Goal: Transaction & Acquisition: Purchase product/service

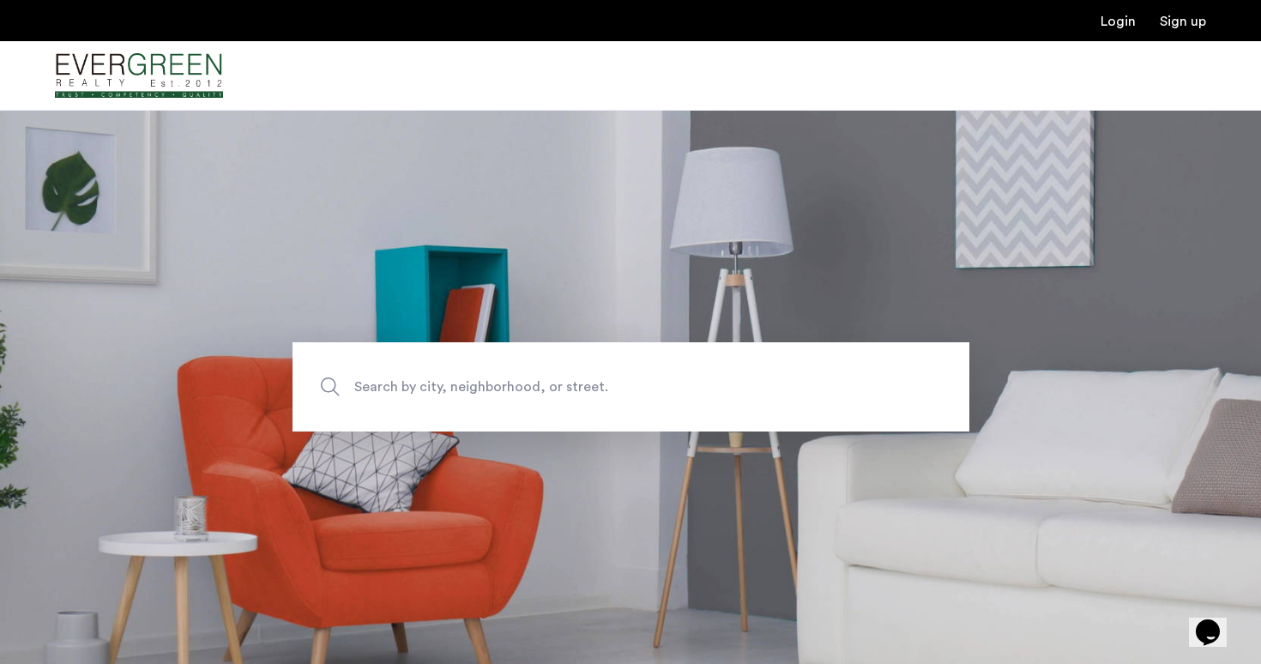
click at [328, 382] on label "Search by city, neighborhood, or street." at bounding box center [630, 386] width 677 height 89
click at [328, 382] on input "Search by city, neighborhood, or street." at bounding box center [630, 386] width 677 height 89
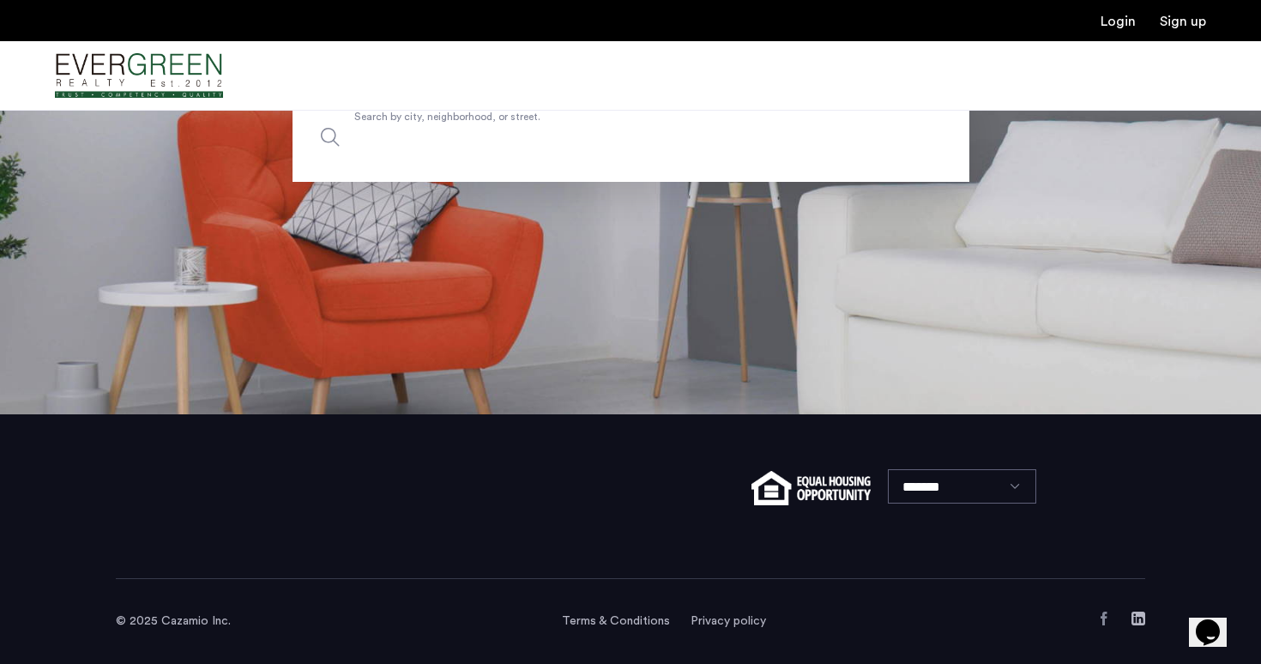
scroll to position [250, 0]
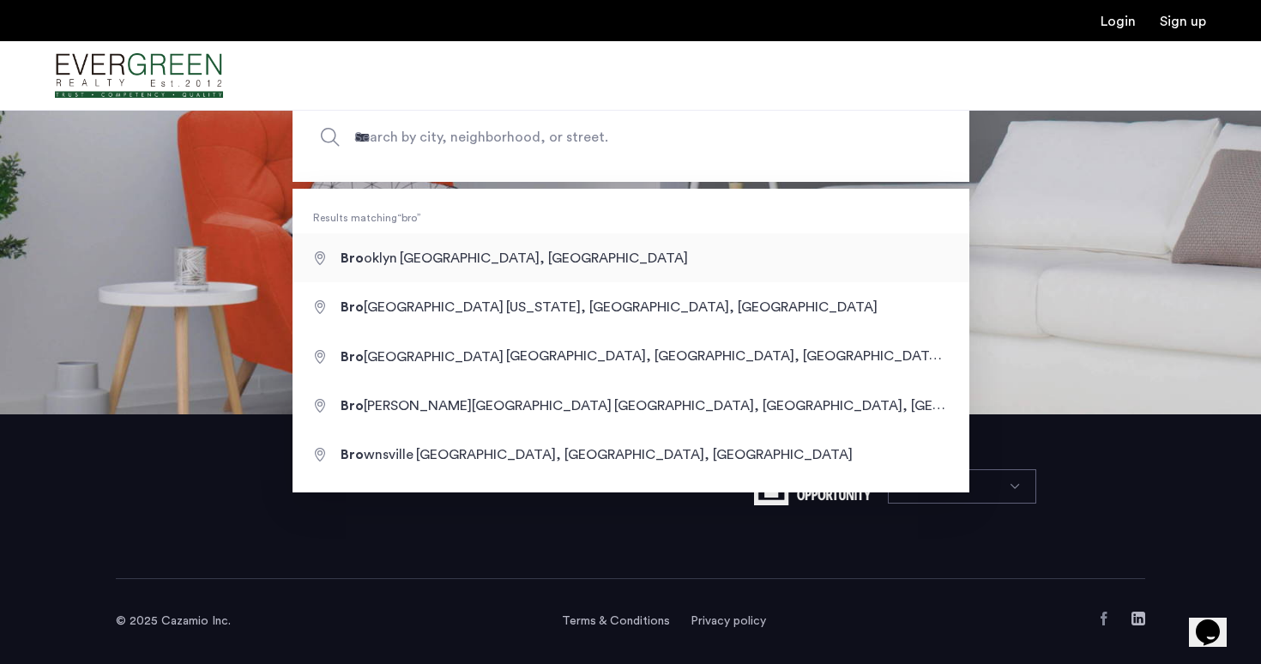
type input "**********"
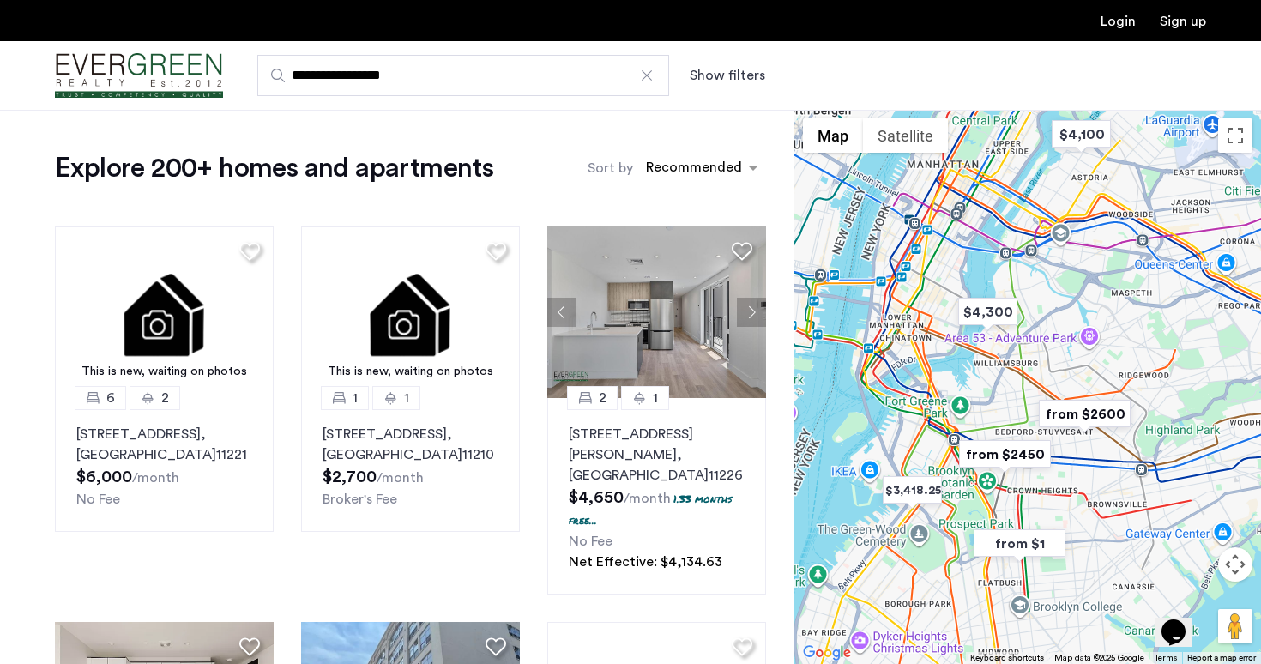
click at [716, 75] on button "Show filters" at bounding box center [727, 75] width 75 height 21
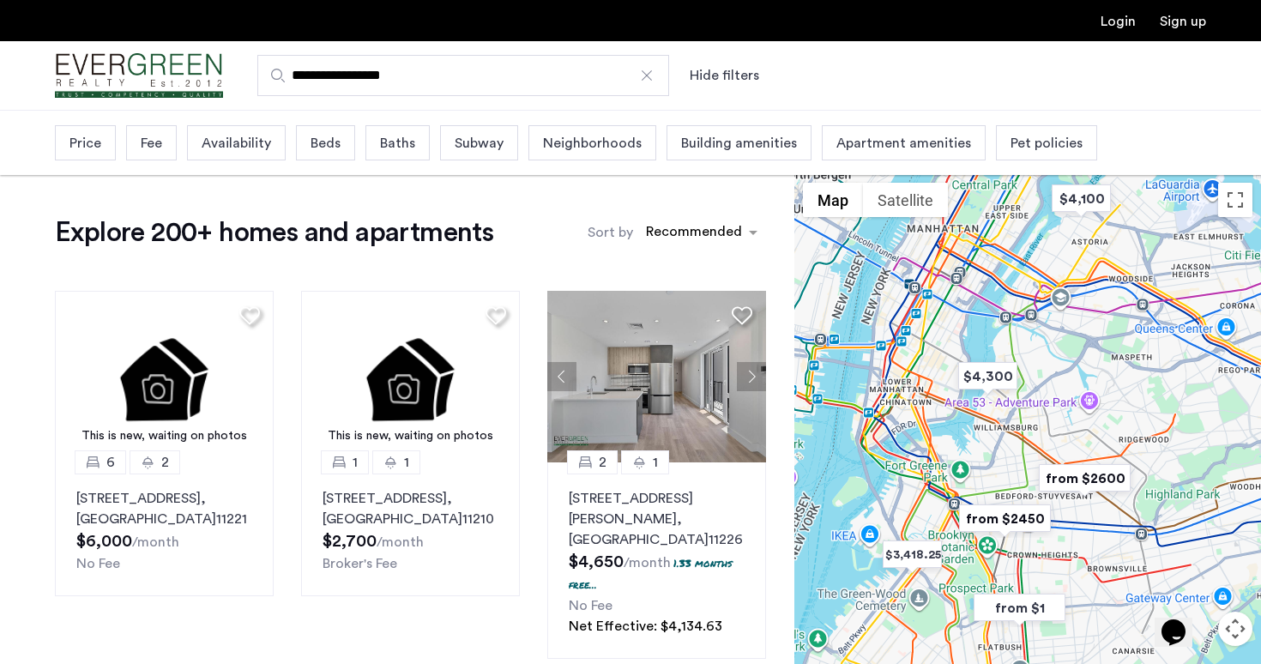
click at [84, 132] on div "Price" at bounding box center [85, 142] width 61 height 35
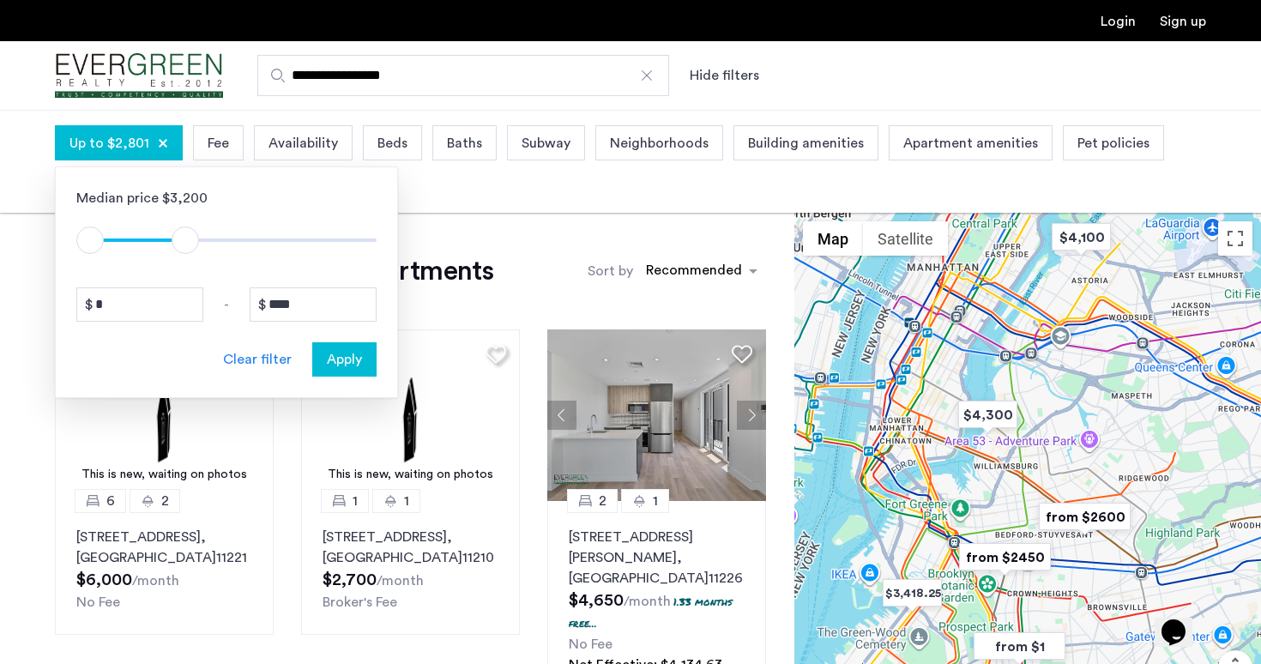
type input "****"
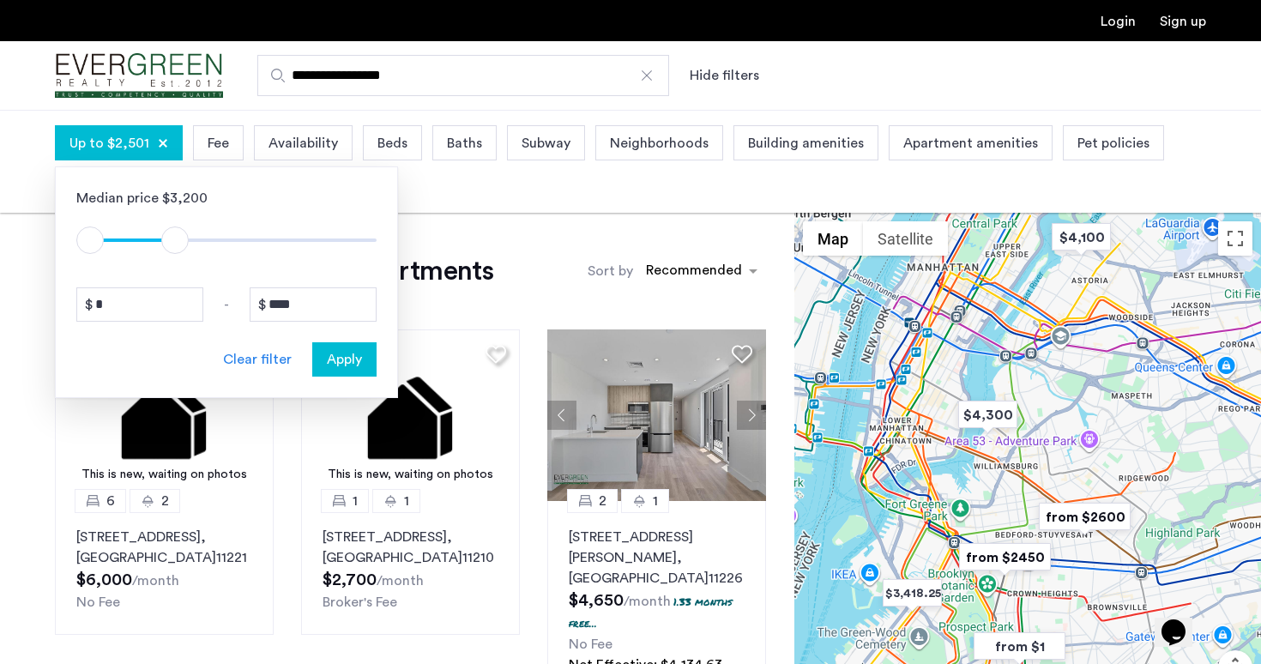
drag, startPoint x: 364, startPoint y: 243, endPoint x: 174, endPoint y: 221, distance: 191.6
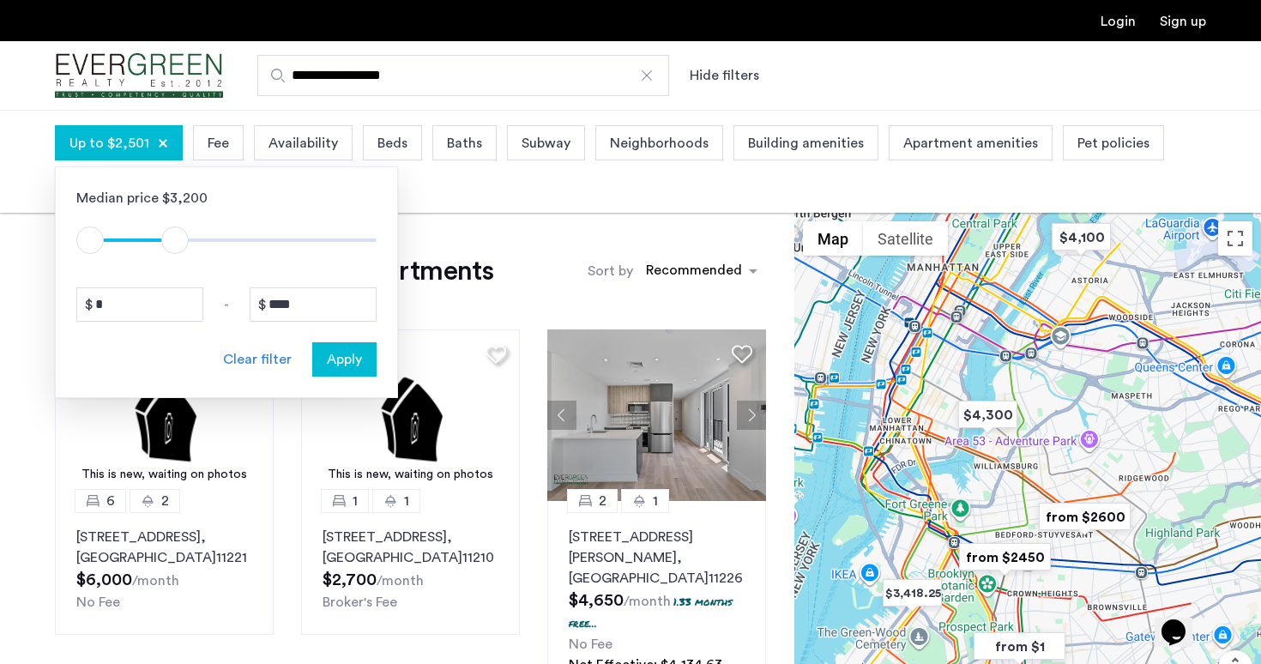
click at [174, 221] on div "$1 $8000 $1 $2501" at bounding box center [226, 231] width 300 height 46
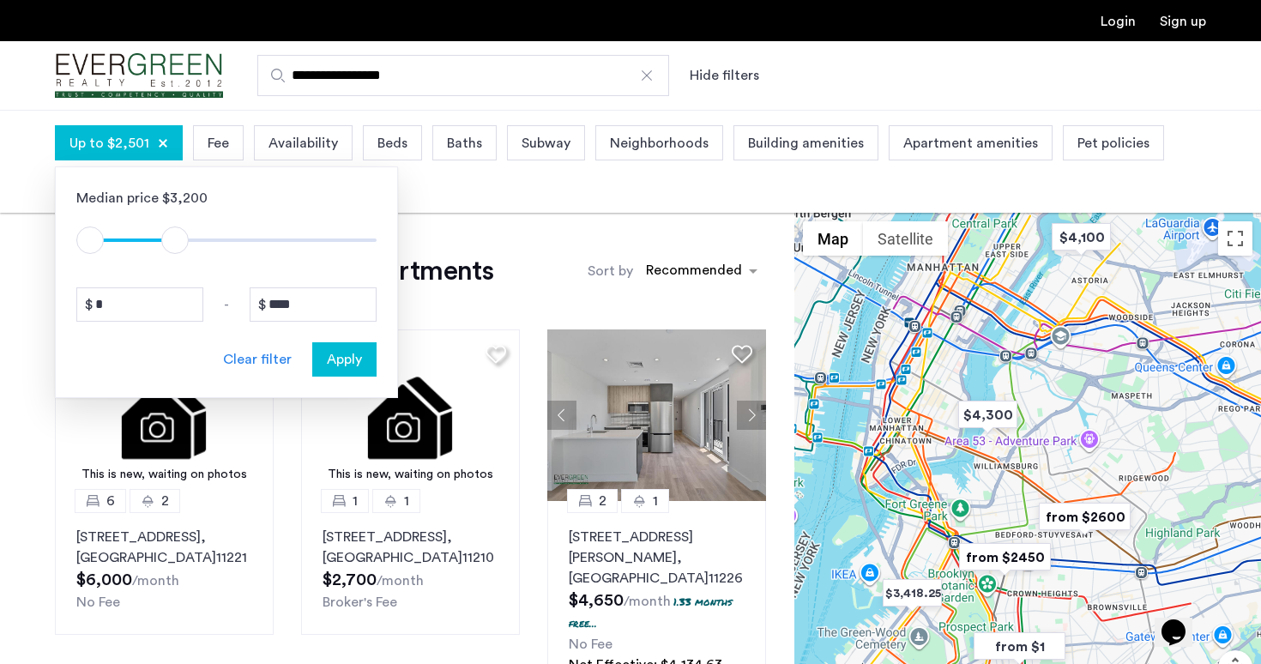
click at [359, 358] on span "Apply" at bounding box center [344, 359] width 35 height 21
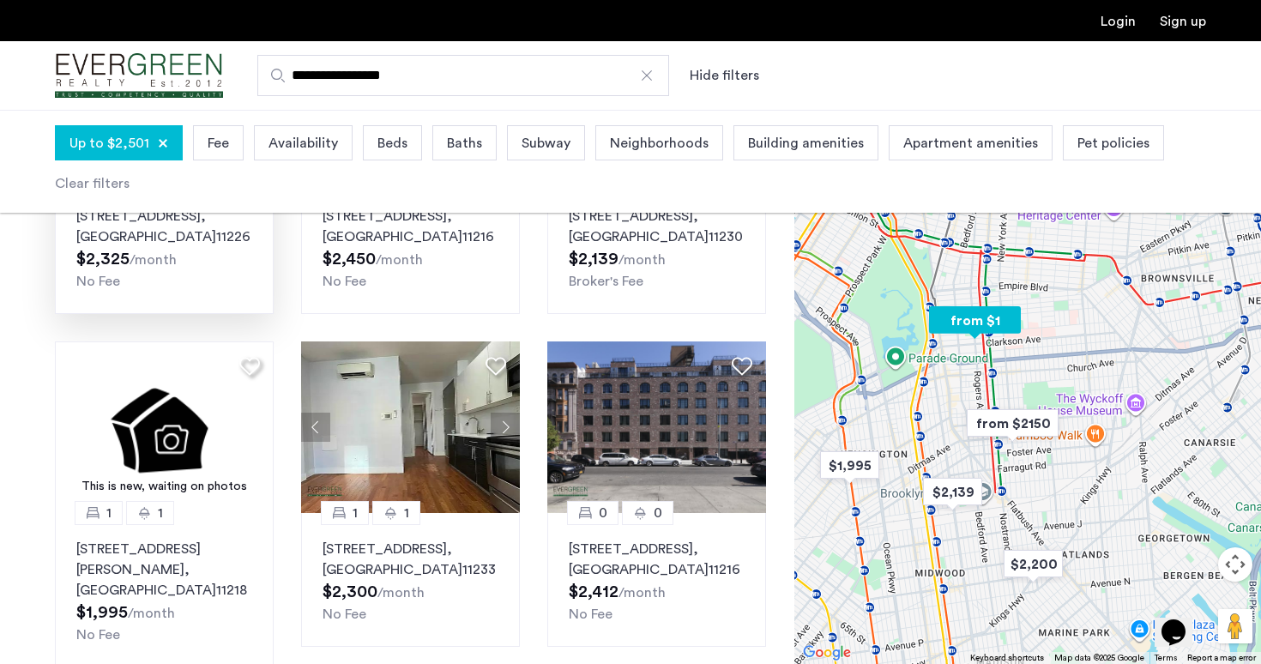
scroll to position [745, 0]
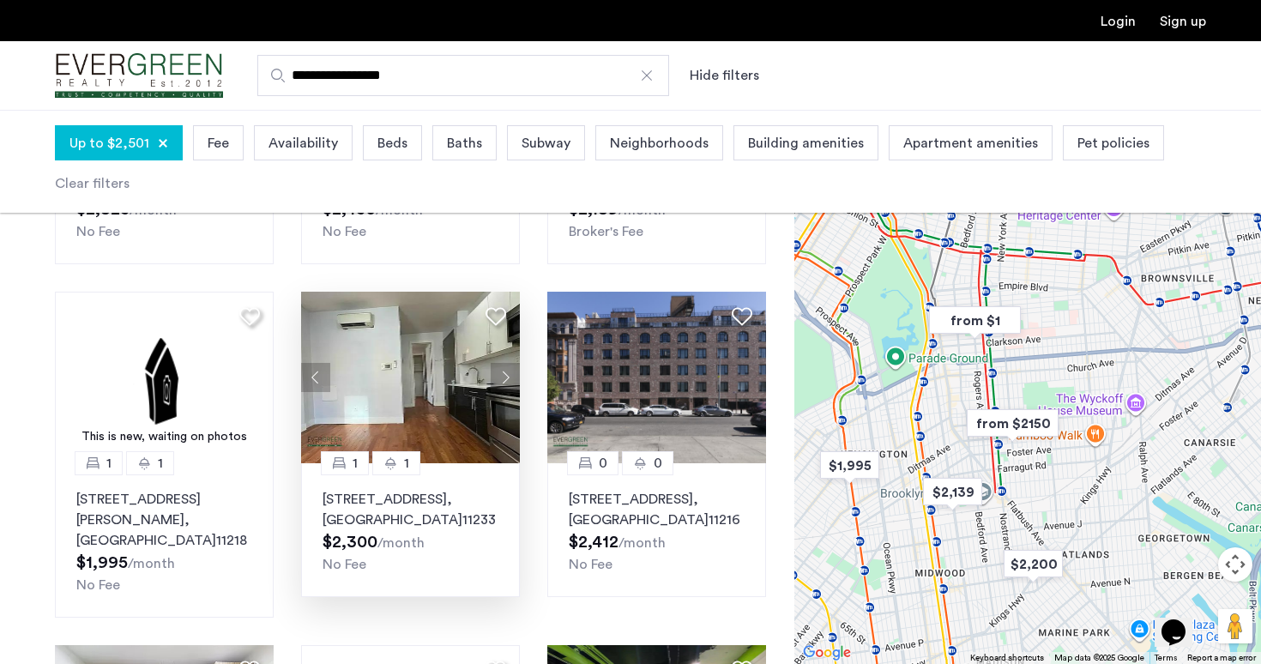
click at [506, 378] on button "Next apartment" at bounding box center [505, 377] width 29 height 29
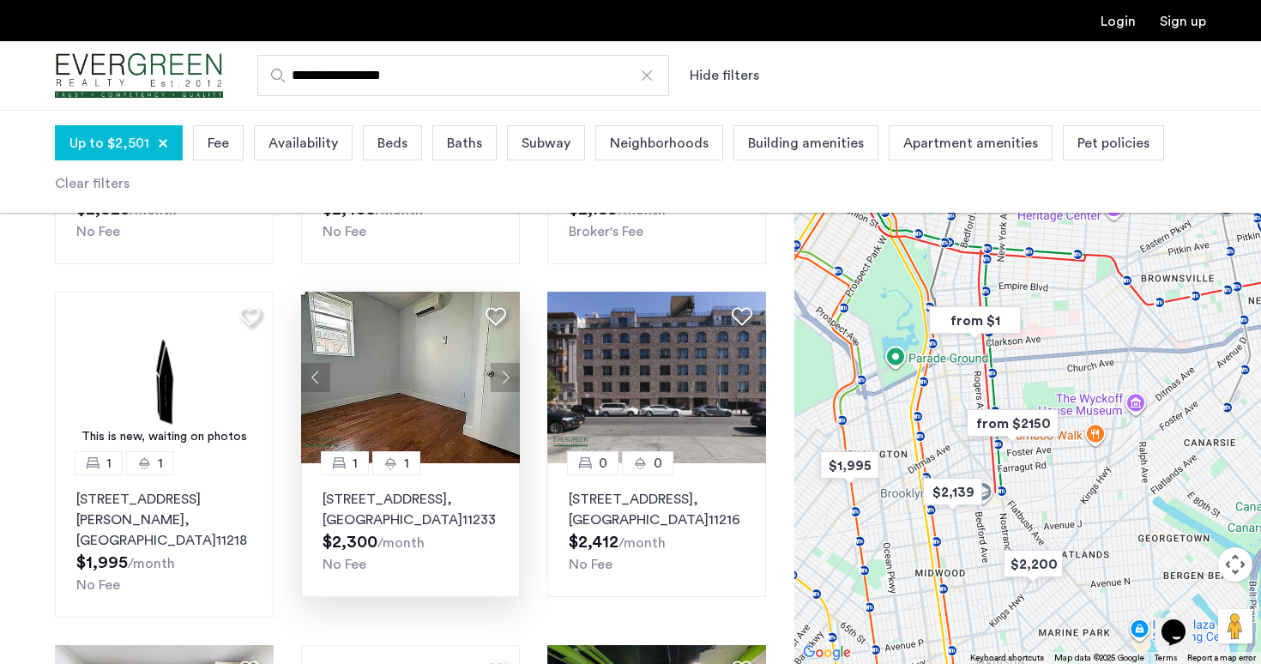
click at [506, 378] on button "Next apartment" at bounding box center [505, 377] width 29 height 29
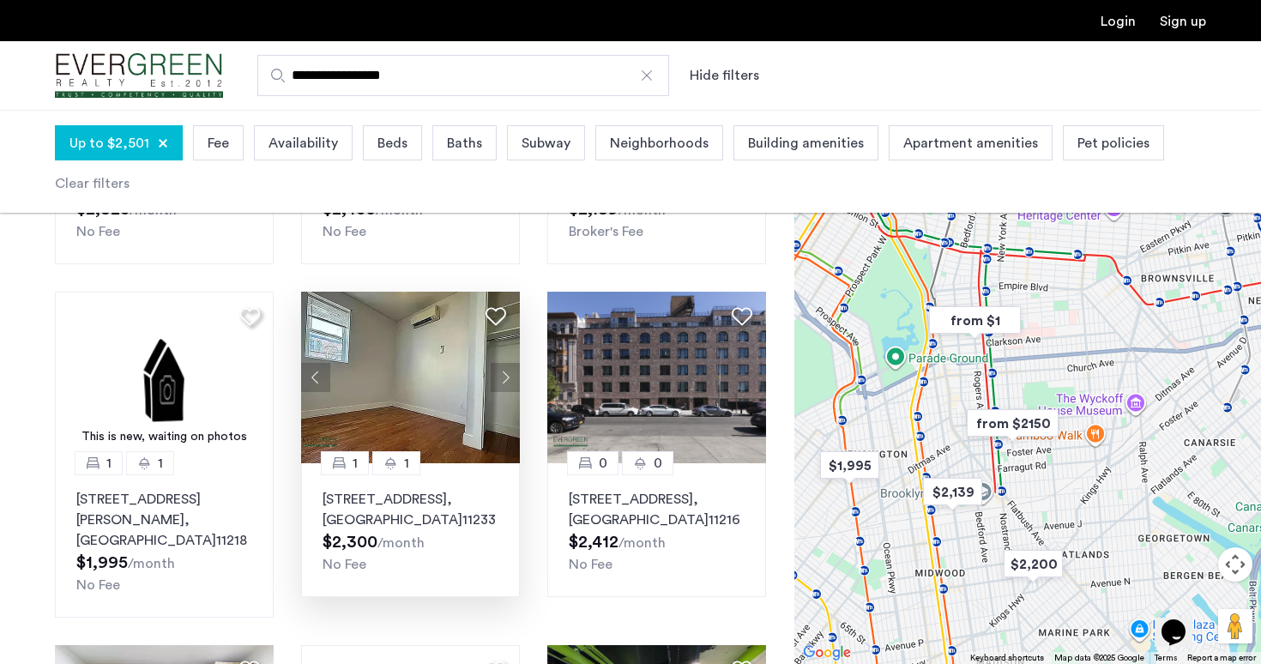
click at [508, 379] on button "Next apartment" at bounding box center [505, 377] width 29 height 29
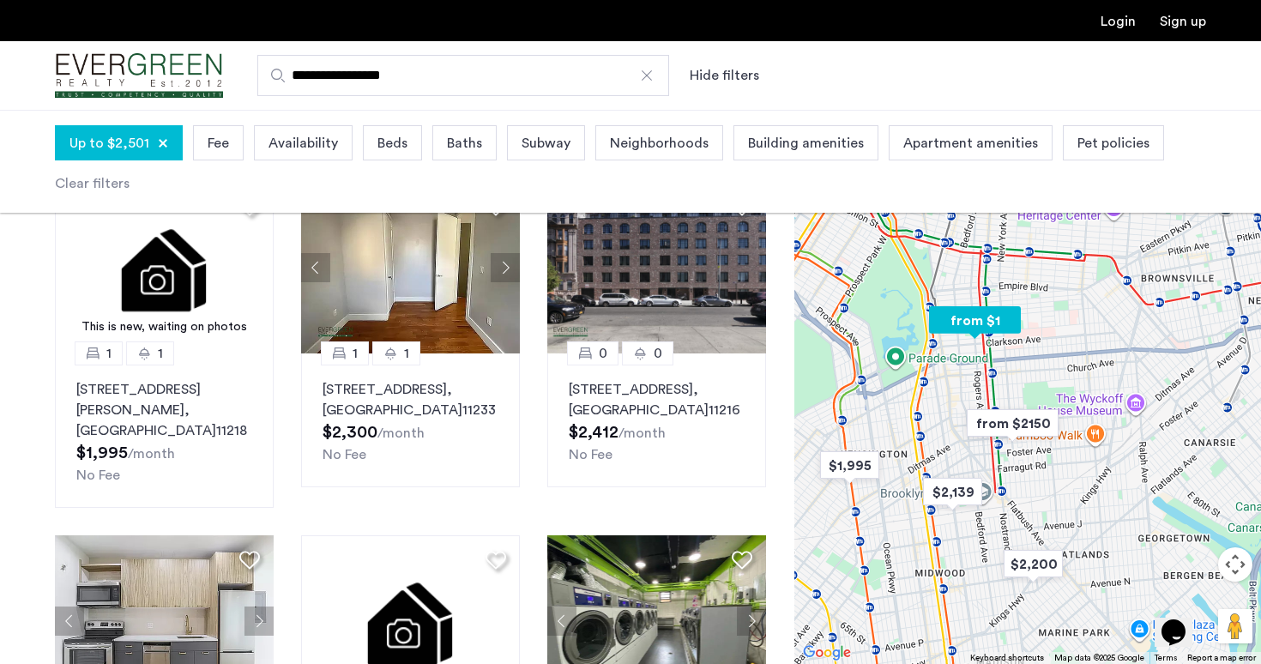
scroll to position [869, 0]
